Goal: Book appointment/travel/reservation

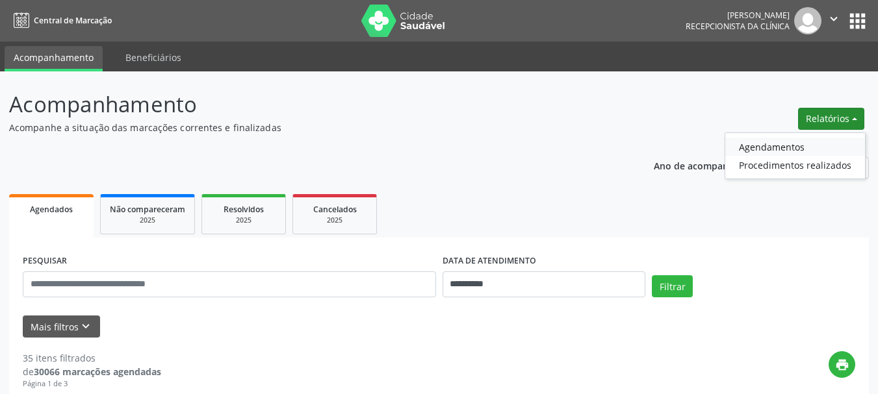
click at [777, 154] on link "Agendamentos" at bounding box center [795, 147] width 140 height 18
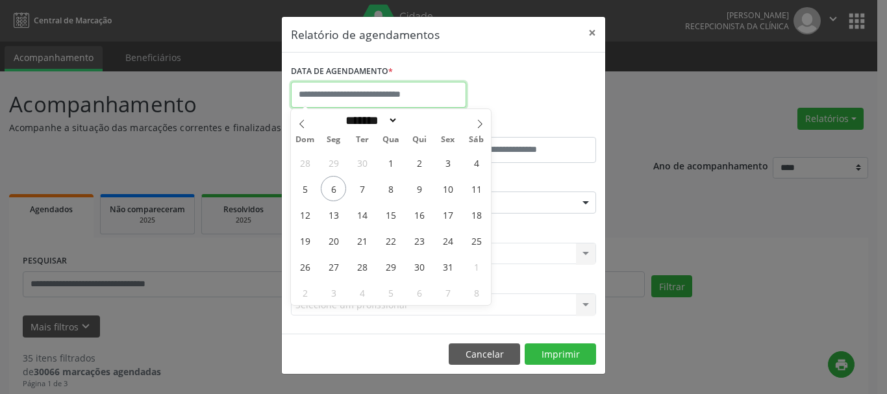
click at [353, 95] on input "text" at bounding box center [378, 95] width 175 height 26
click at [301, 122] on icon at bounding box center [302, 124] width 9 height 9
select select "*"
click at [332, 218] on span "15" at bounding box center [333, 214] width 25 height 25
type input "**********"
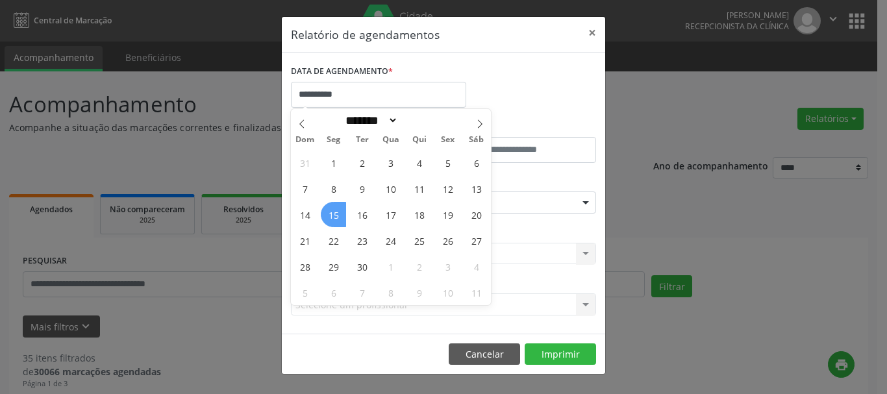
click at [332, 218] on span "15" at bounding box center [333, 214] width 25 height 25
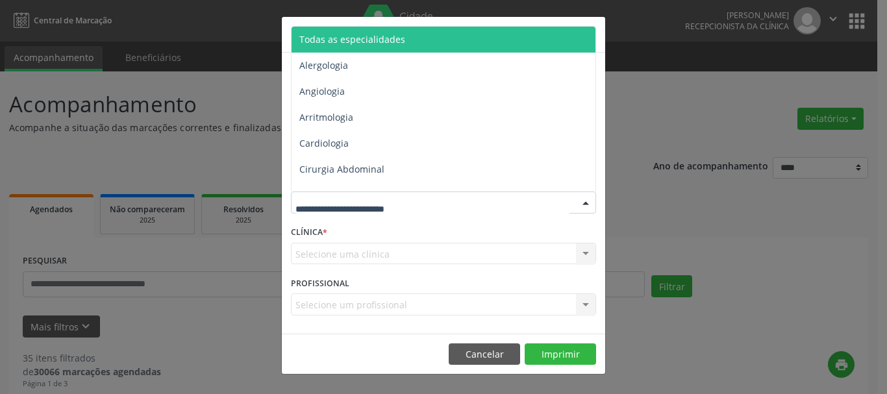
click at [373, 44] on span "Todas as especialidades" at bounding box center [352, 39] width 106 height 12
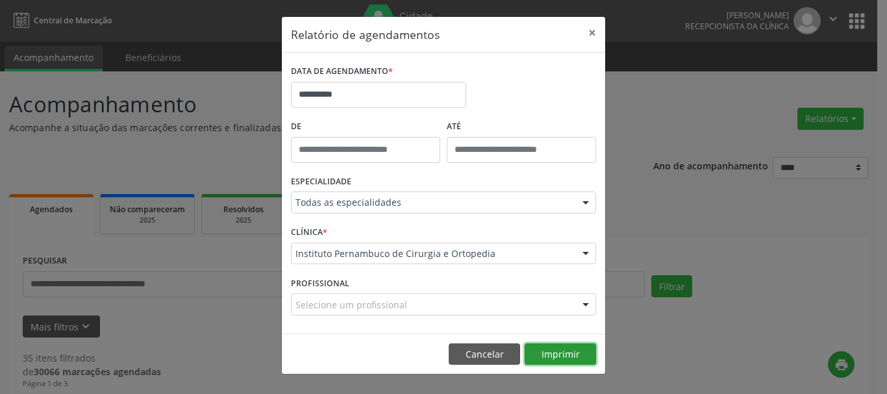
click at [557, 350] on button "Imprimir" at bounding box center [560, 355] width 71 height 22
